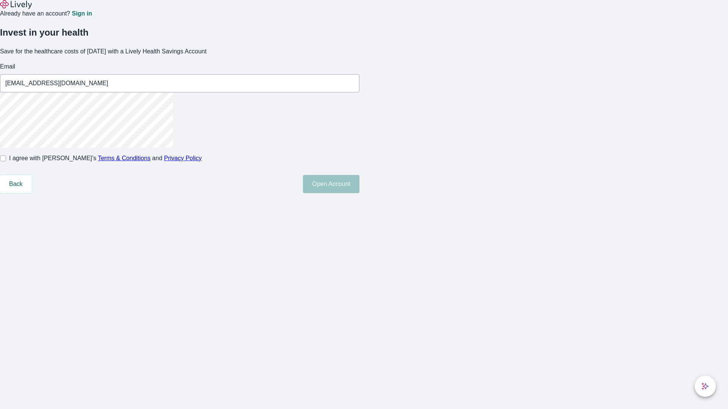
click at [6, 161] on input "I agree with Lively’s Terms & Conditions and Privacy Policy" at bounding box center [3, 158] width 6 height 6
checkbox input "true"
click at [359, 193] on button "Open Account" at bounding box center [331, 184] width 56 height 18
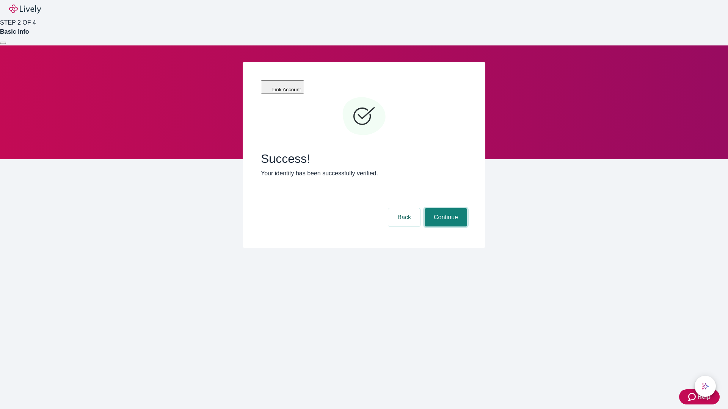
click at [445, 208] on button "Continue" at bounding box center [445, 217] width 42 height 18
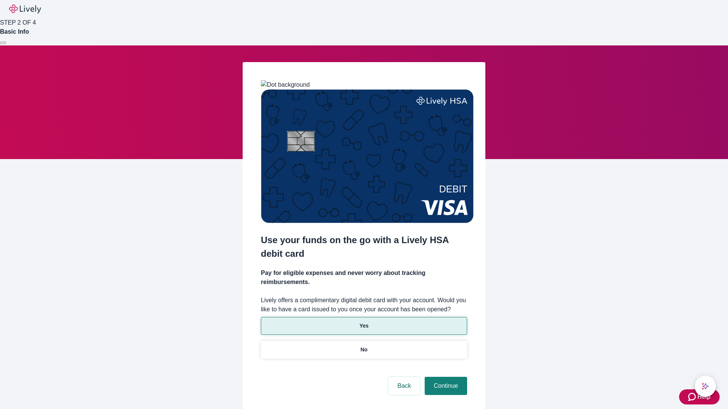
click at [363, 322] on p "Yes" at bounding box center [363, 326] width 9 height 8
click at [445, 377] on button "Continue" at bounding box center [445, 386] width 42 height 18
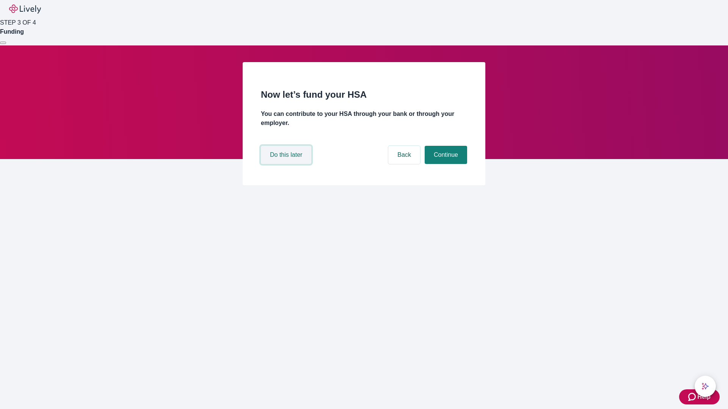
click at [287, 164] on button "Do this later" at bounding box center [286, 155] width 50 height 18
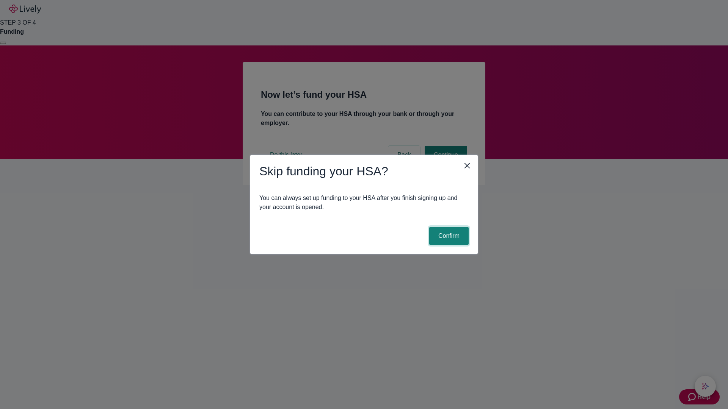
click at [448, 236] on button "Confirm" at bounding box center [448, 236] width 39 height 18
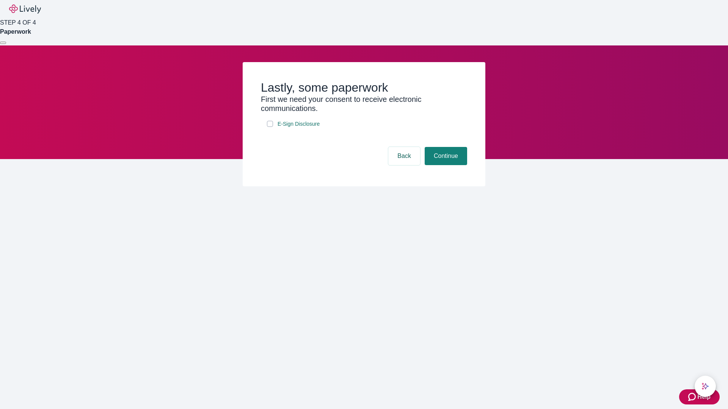
click at [270, 127] on input "E-Sign Disclosure" at bounding box center [270, 124] width 6 height 6
checkbox input "true"
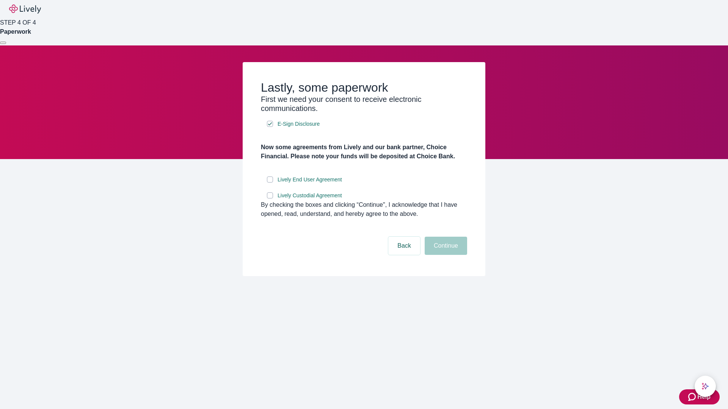
click at [270, 183] on input "Lively End User Agreement" at bounding box center [270, 180] width 6 height 6
checkbox input "true"
click at [270, 199] on input "Lively Custodial Agreement" at bounding box center [270, 196] width 6 height 6
checkbox input "true"
click at [445, 255] on button "Continue" at bounding box center [445, 246] width 42 height 18
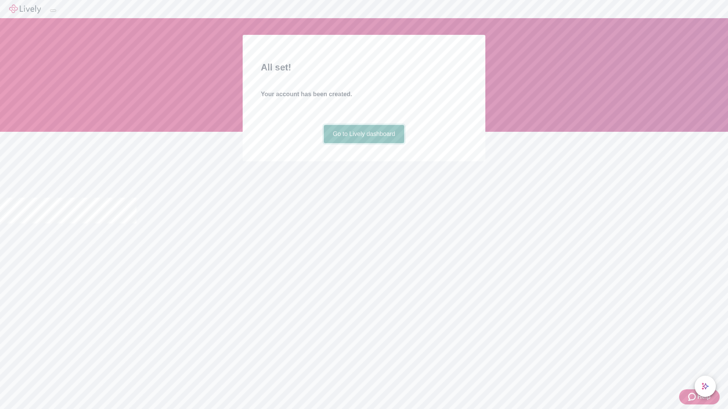
click at [363, 143] on link "Go to Lively dashboard" at bounding box center [364, 134] width 81 height 18
